Goal: Transaction & Acquisition: Download file/media

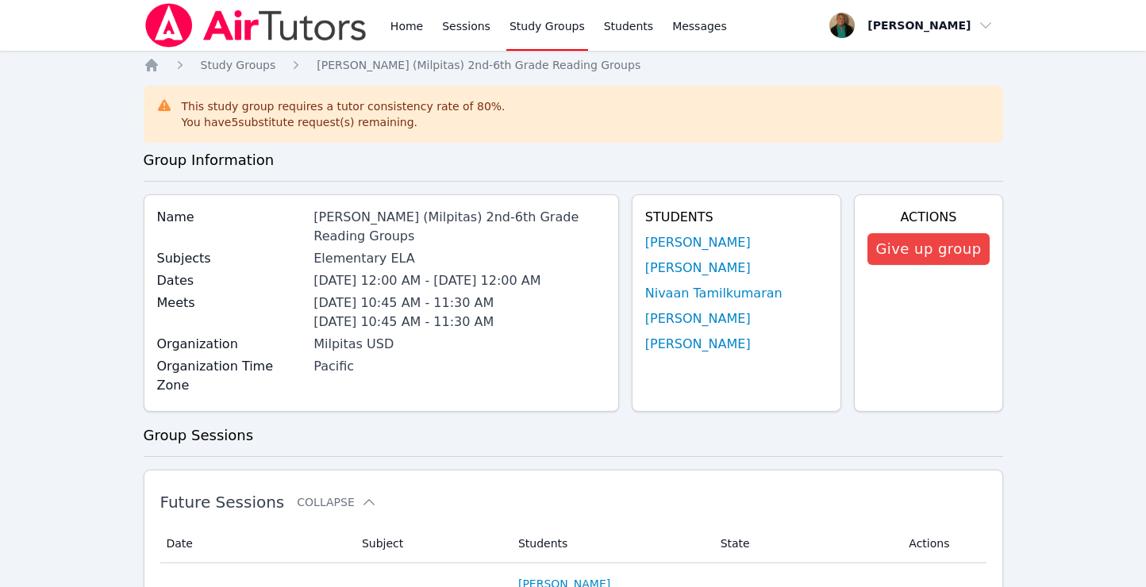
click at [436, 271] on div "[DATE] 12:00 AM - [DATE] 12:00 AM" at bounding box center [460, 280] width 292 height 19
click at [464, 29] on link "Sessions" at bounding box center [466, 25] width 55 height 51
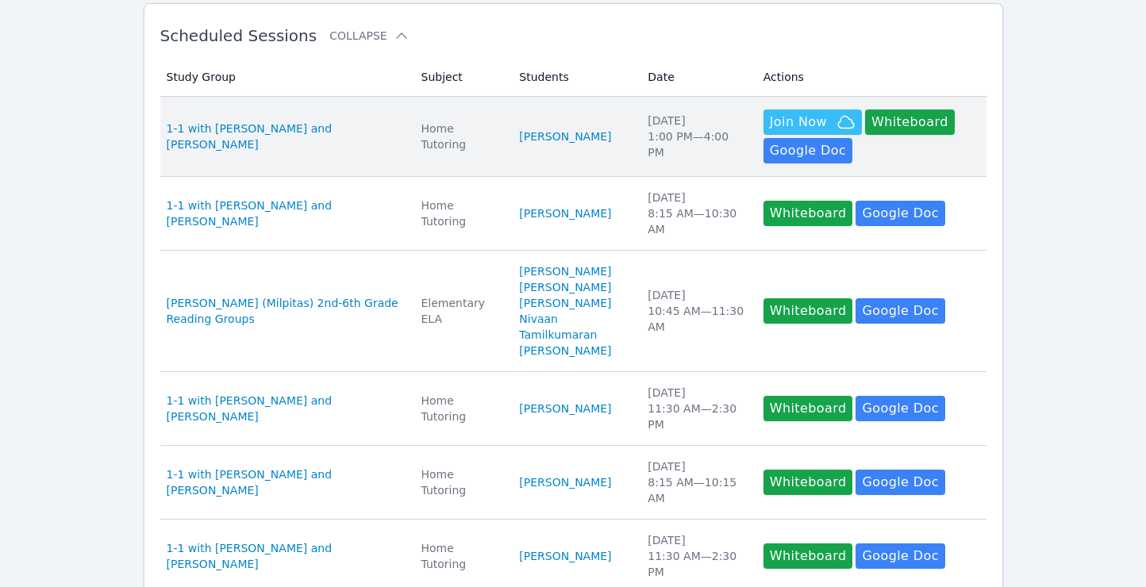
scroll to position [283, 0]
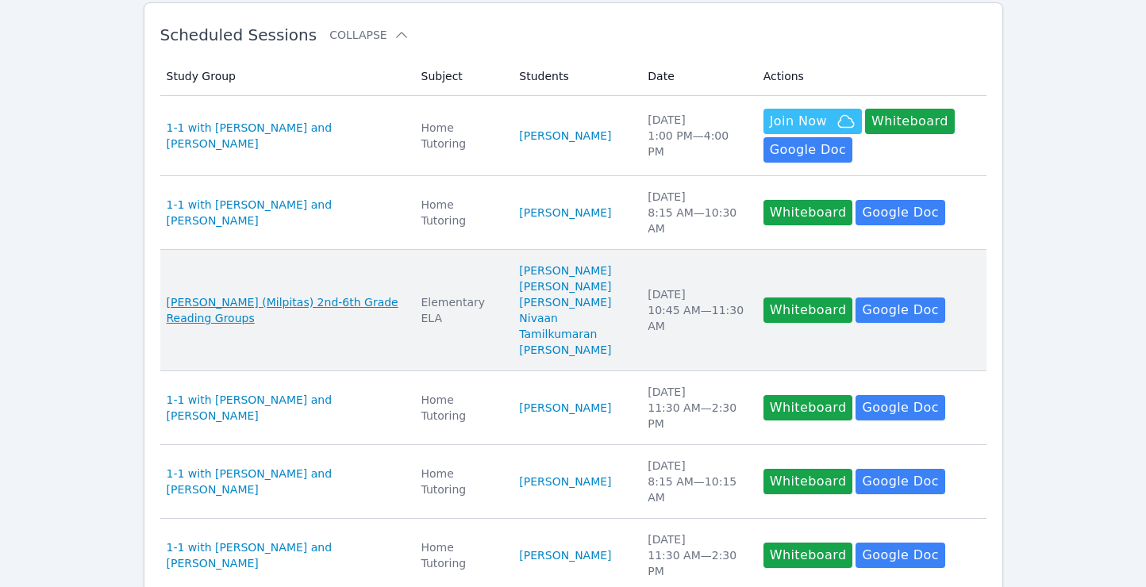
click at [337, 304] on span "[PERSON_NAME] (Milpitas) 2nd-6th Grade Reading Groups" at bounding box center [285, 310] width 236 height 32
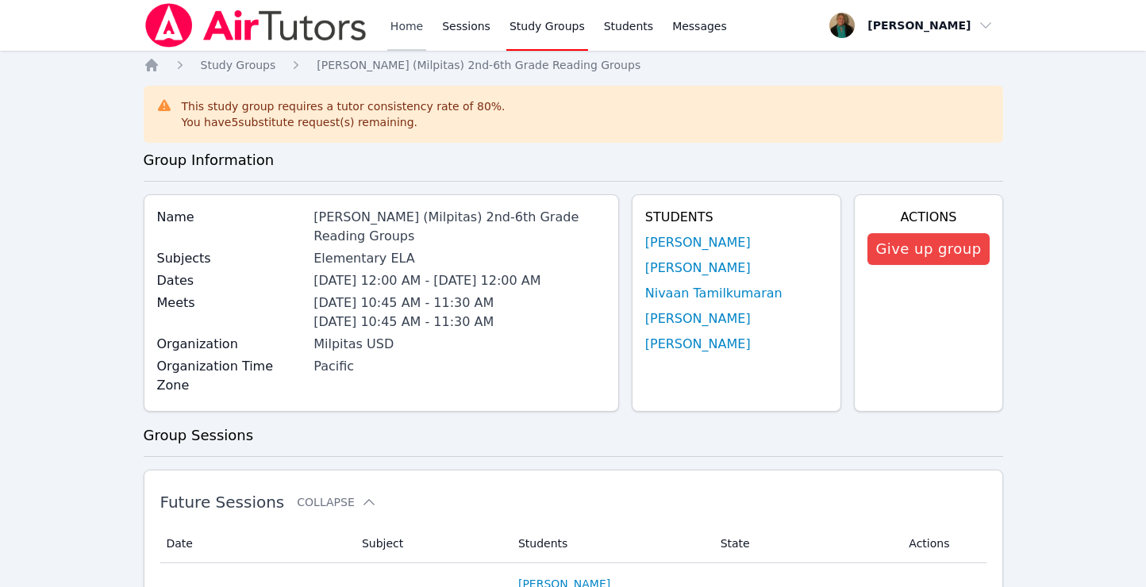
click at [405, 36] on link "Home" at bounding box center [406, 25] width 39 height 51
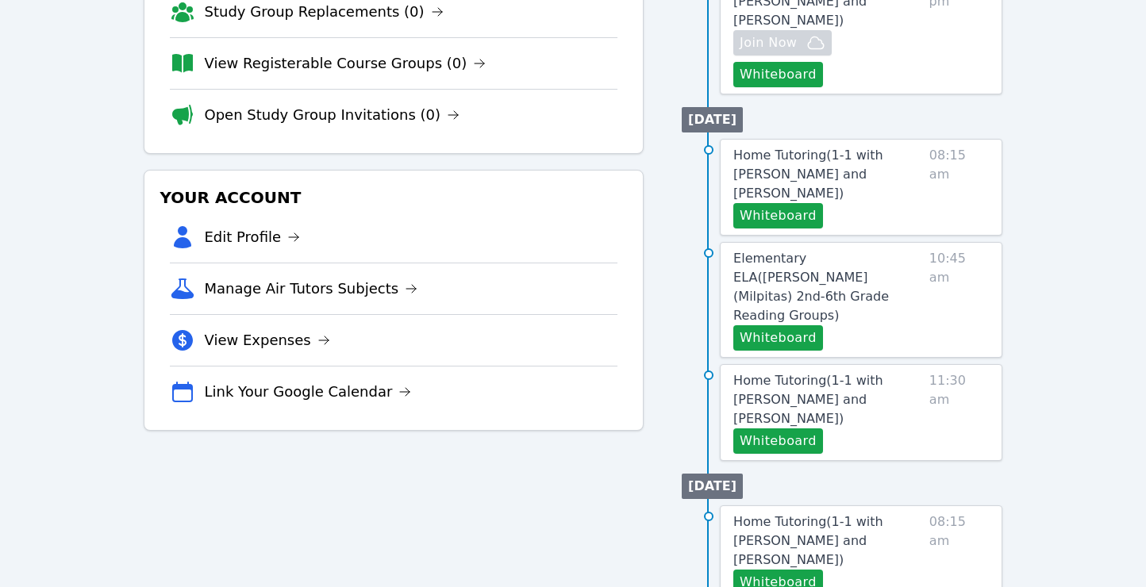
scroll to position [354, 0]
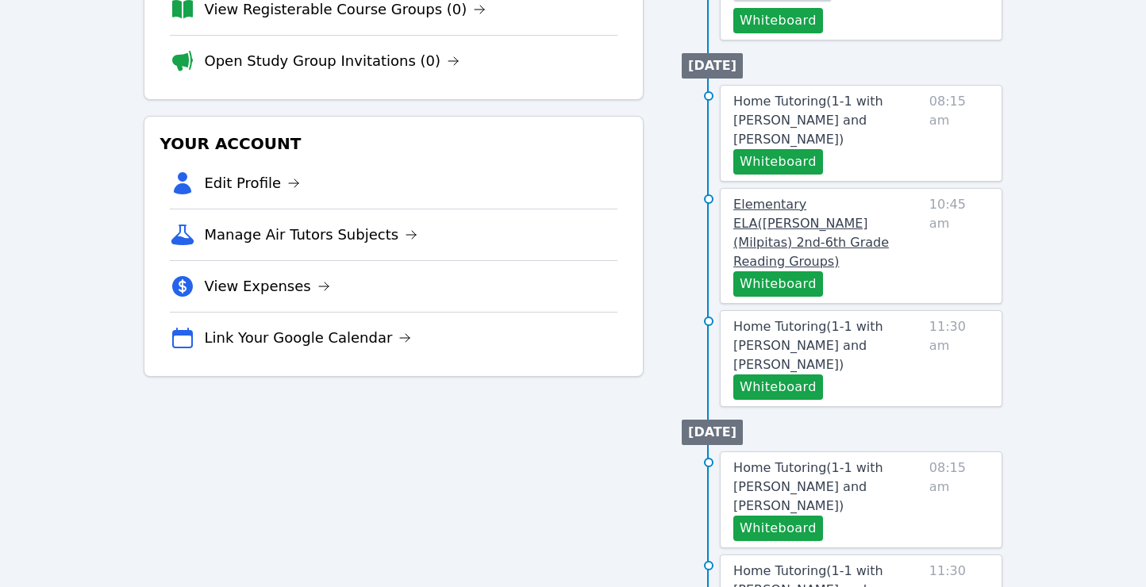
click at [764, 197] on span "Elementary ELA ( [PERSON_NAME] (Milpitas) 2nd-6th Grade Reading Groups )" at bounding box center [811, 233] width 156 height 72
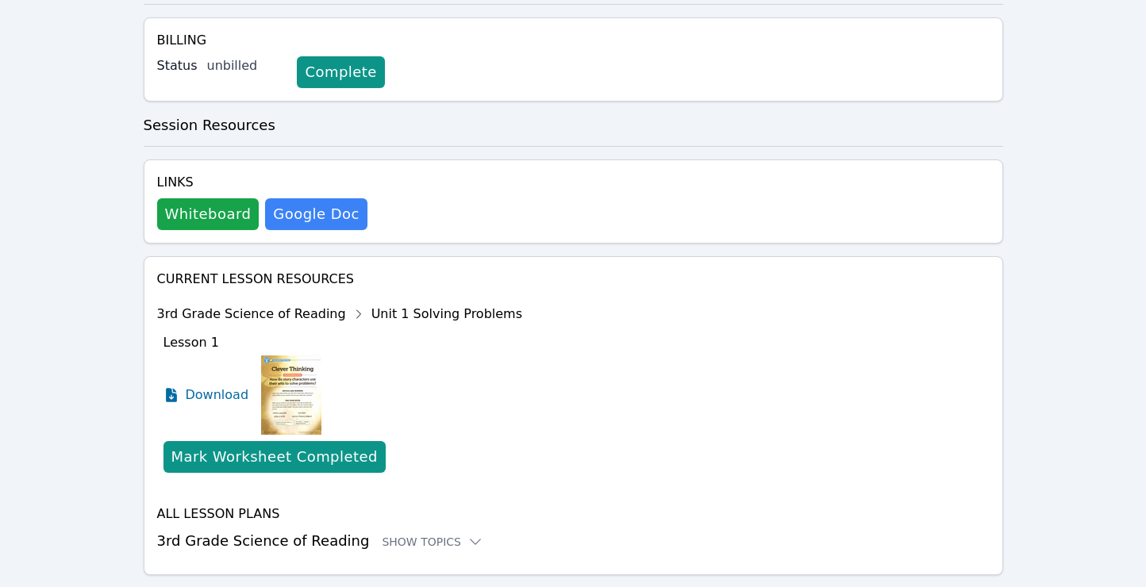
scroll to position [409, 0]
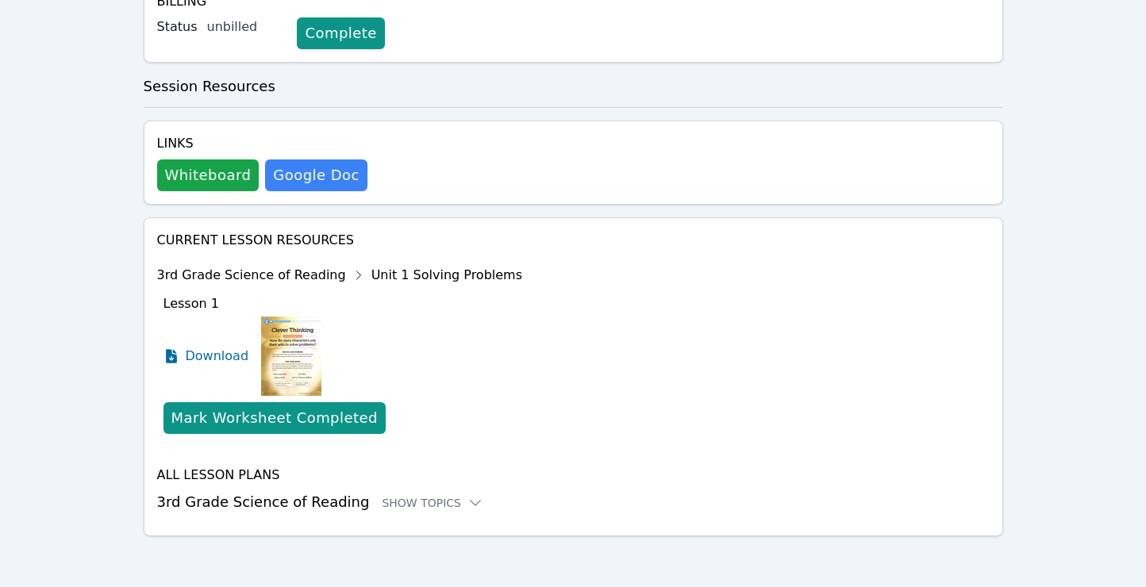
click at [433, 512] on h3 "3rd Grade Science of Reading Show Topics" at bounding box center [573, 502] width 833 height 22
click at [433, 501] on div "Show Topics" at bounding box center [433, 503] width 102 height 16
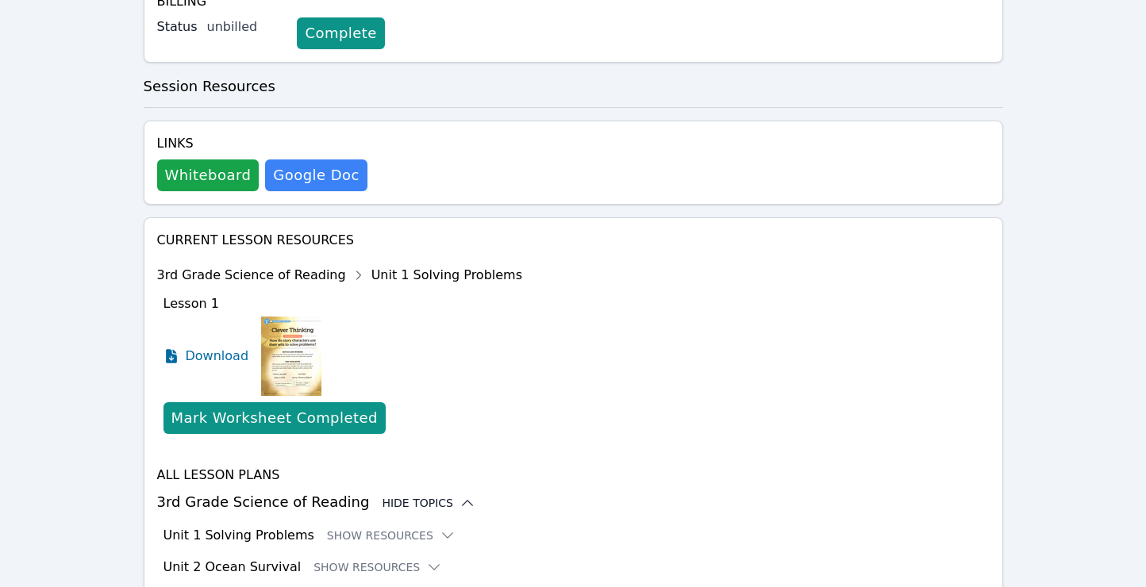
scroll to position [441, 0]
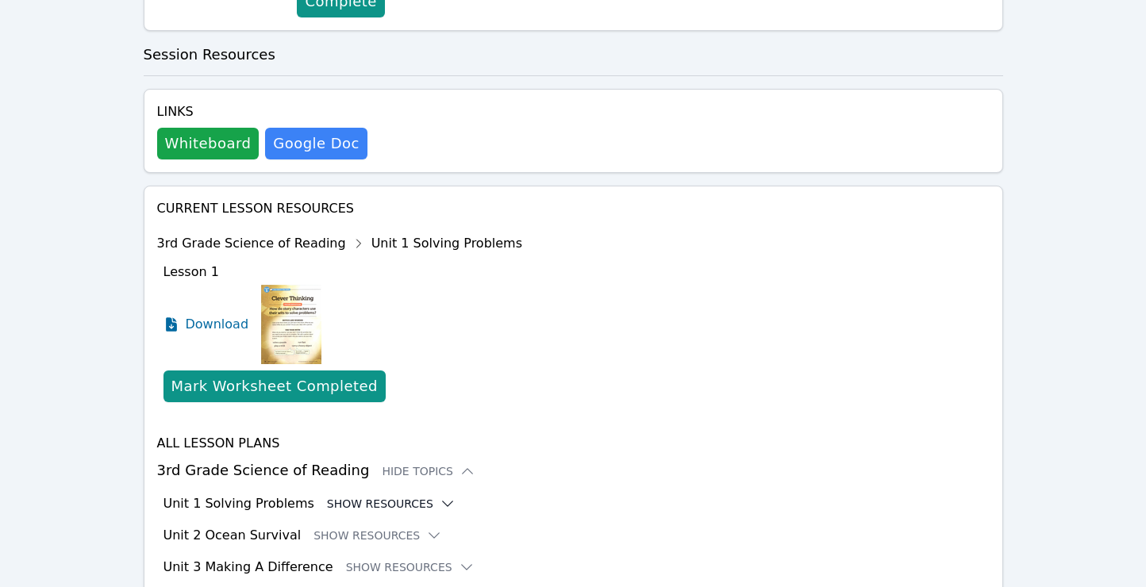
click at [440, 506] on icon at bounding box center [448, 504] width 16 height 16
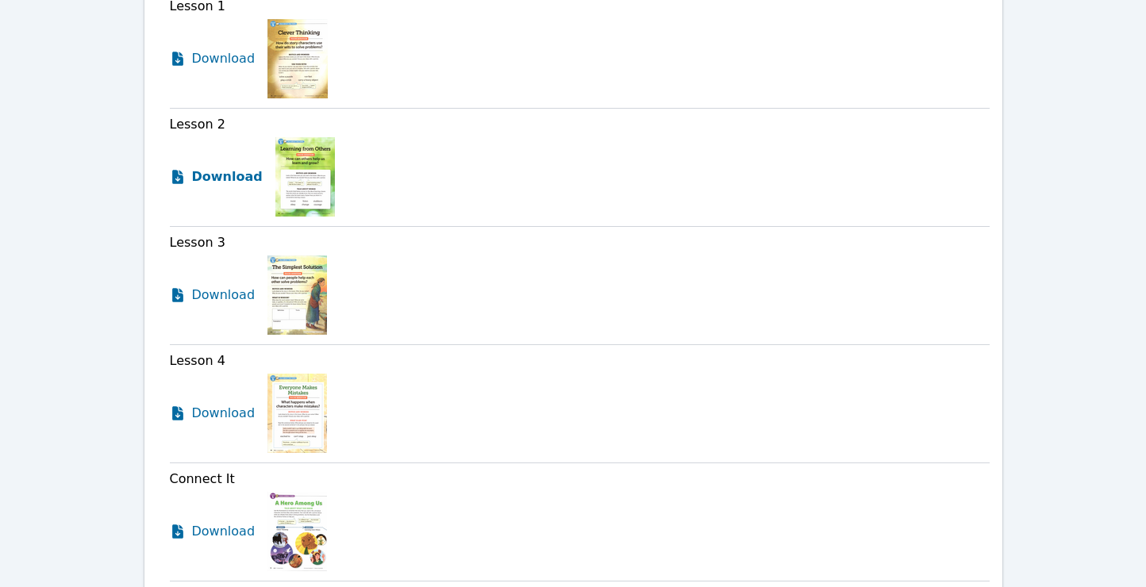
scroll to position [970, 0]
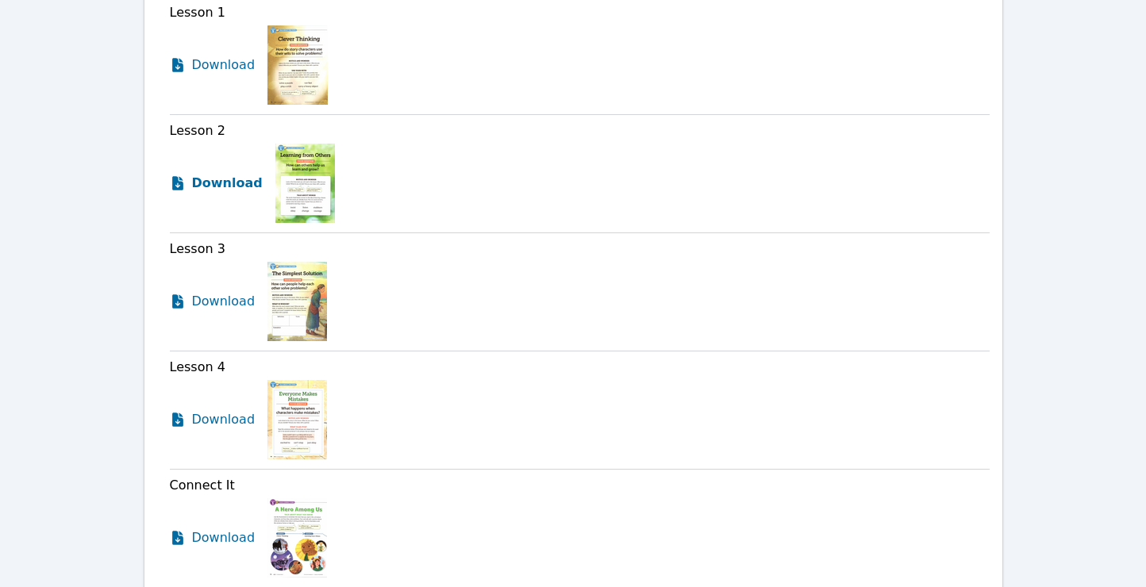
click at [222, 184] on span "Download" at bounding box center [227, 183] width 71 height 19
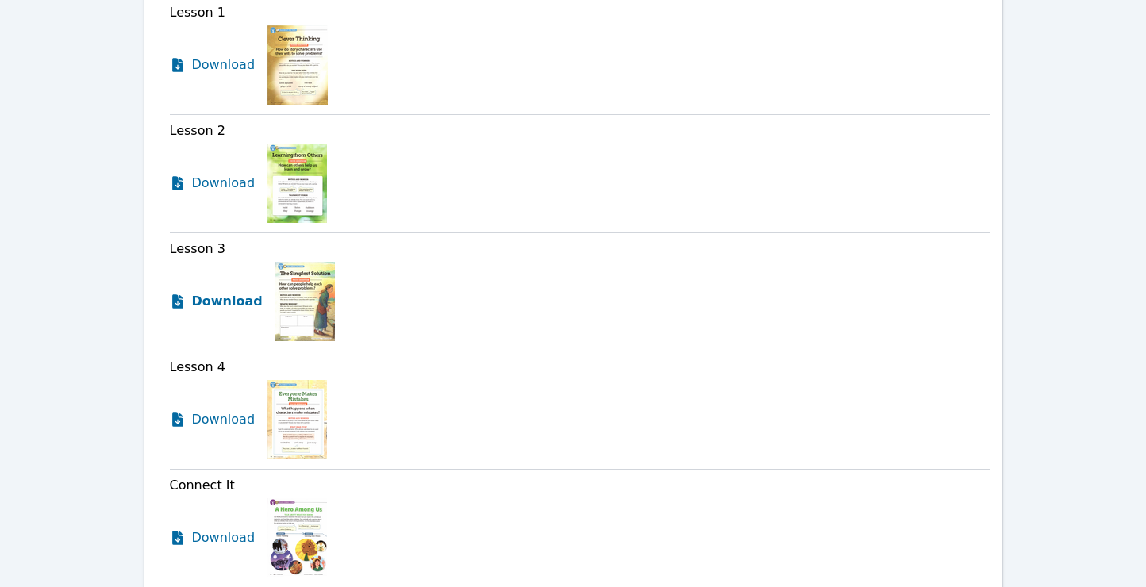
click at [208, 302] on span "Download" at bounding box center [227, 301] width 71 height 19
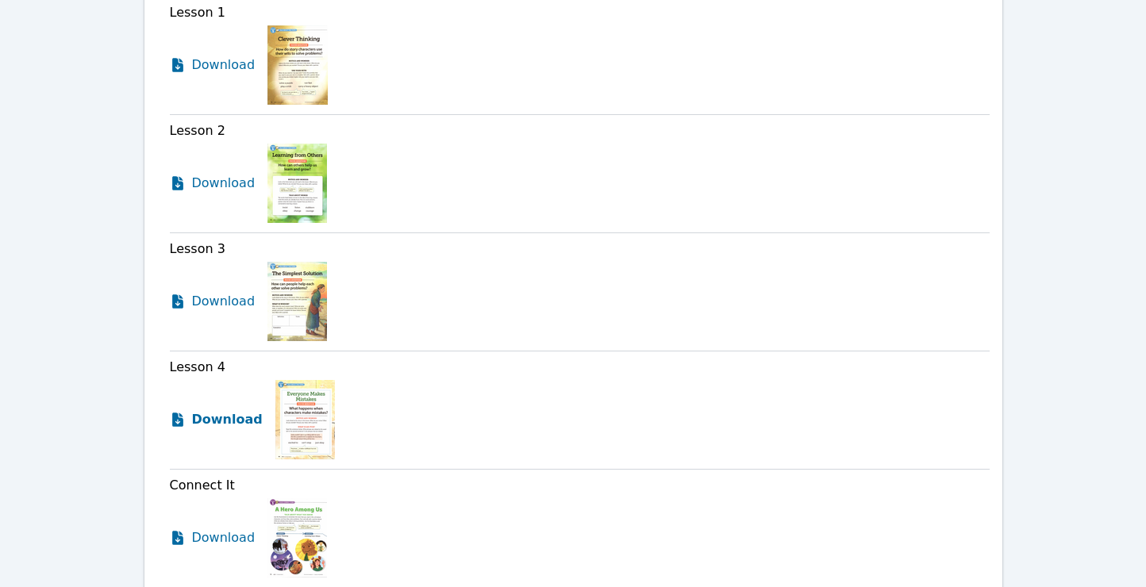
click at [212, 421] on span "Download" at bounding box center [227, 419] width 71 height 19
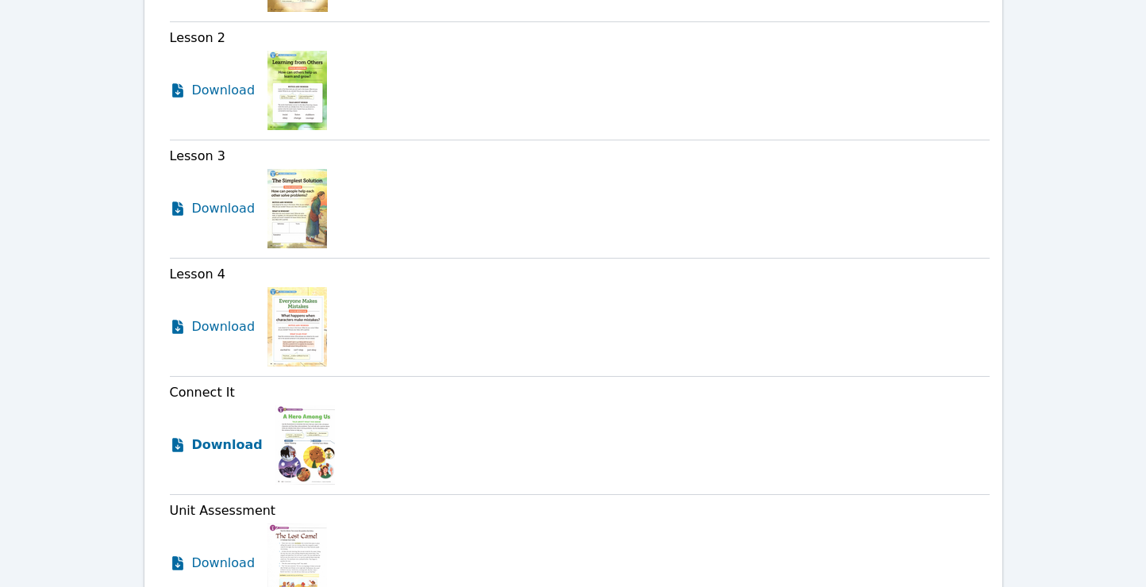
scroll to position [1069, 0]
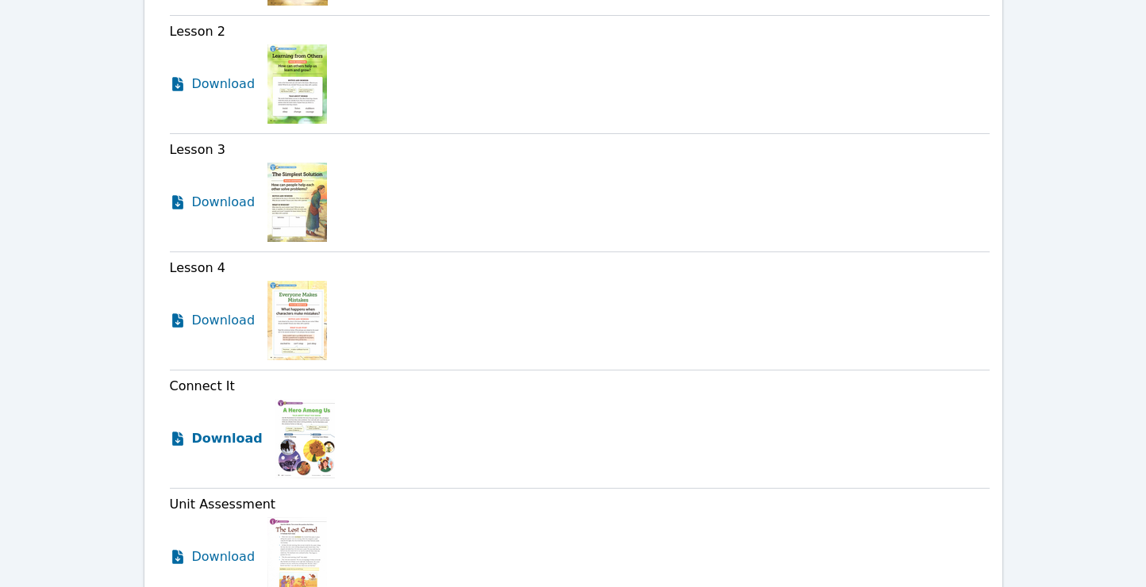
click at [221, 442] on span "Download" at bounding box center [227, 438] width 71 height 19
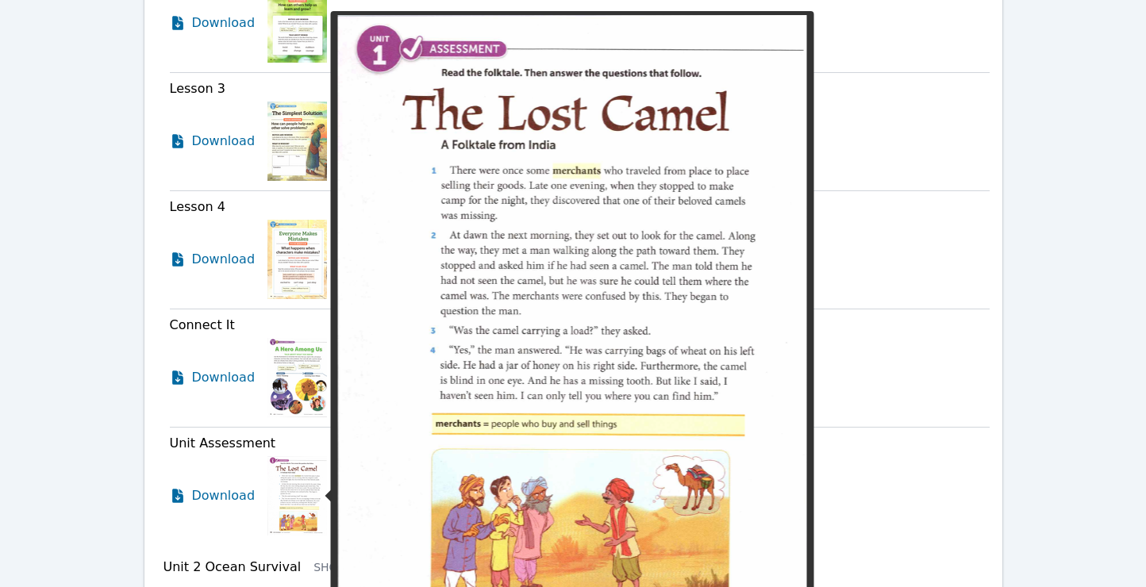
scroll to position [1154, 0]
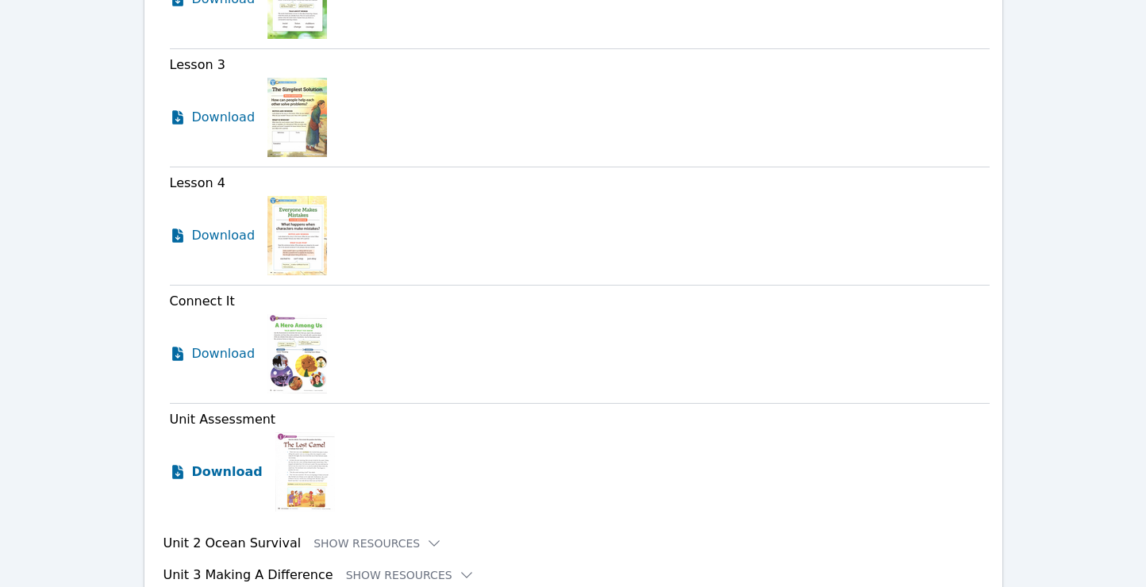
click at [225, 475] on span "Download" at bounding box center [227, 472] width 71 height 19
